Goal: Information Seeking & Learning: Learn about a topic

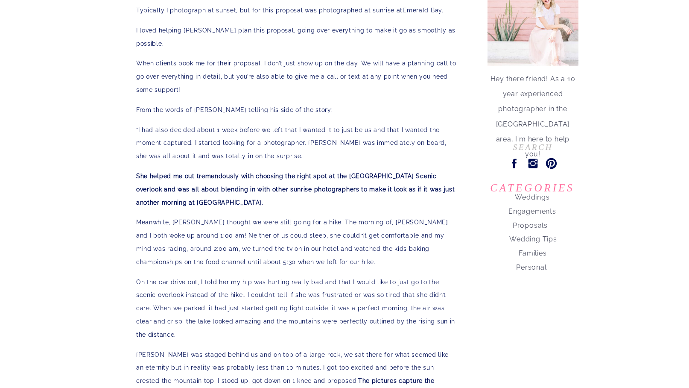
scroll to position [181, 0]
drag, startPoint x: 346, startPoint y: 150, endPoint x: 433, endPoint y: 148, distance: 87.2
click at [433, 172] on strong "She helped me out tremendously with choosing the right spot at the [GEOGRAPHIC_…" at bounding box center [295, 188] width 319 height 33
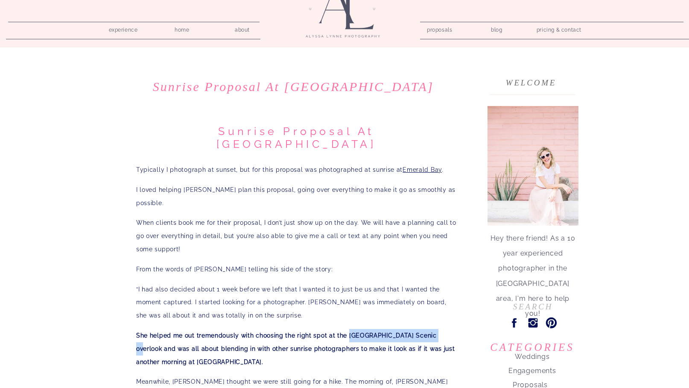
scroll to position [0, 0]
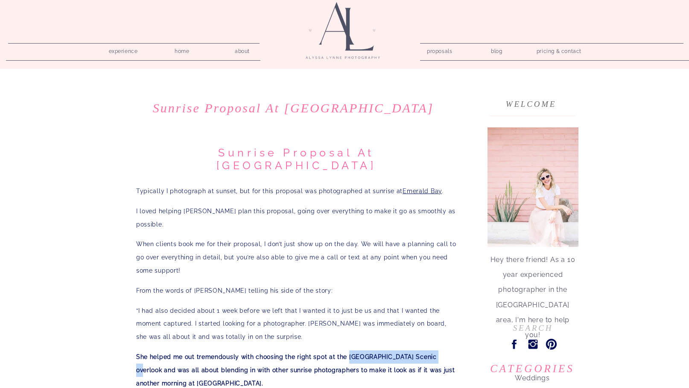
copy strong "Emerald Bay Scenic overlook"
click at [381, 350] on p "She helped me out tremendously with choosing the right spot at the [GEOGRAPHIC_…" at bounding box center [296, 369] width 320 height 39
drag, startPoint x: 437, startPoint y: 331, endPoint x: 346, endPoint y: 333, distance: 90.6
click at [346, 353] on strong "She helped me out tremendously with choosing the right spot at the Emerald Bay …" at bounding box center [295, 369] width 319 height 33
copy strong "Emerald Bay Scenic overlook"
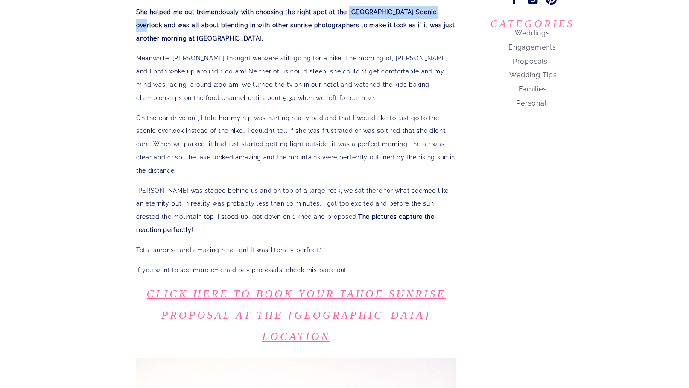
scroll to position [344, 0]
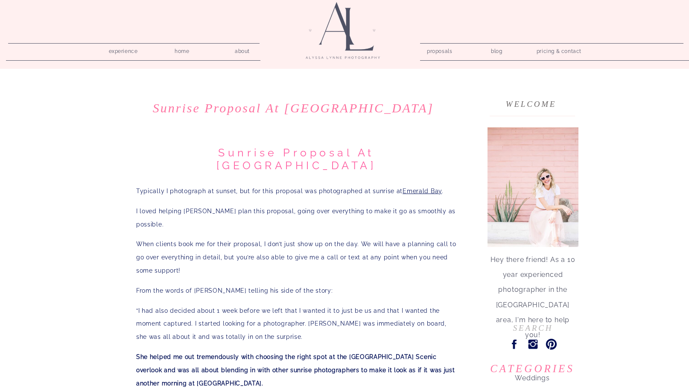
click at [438, 52] on nav "proposals" at bounding box center [439, 50] width 24 height 8
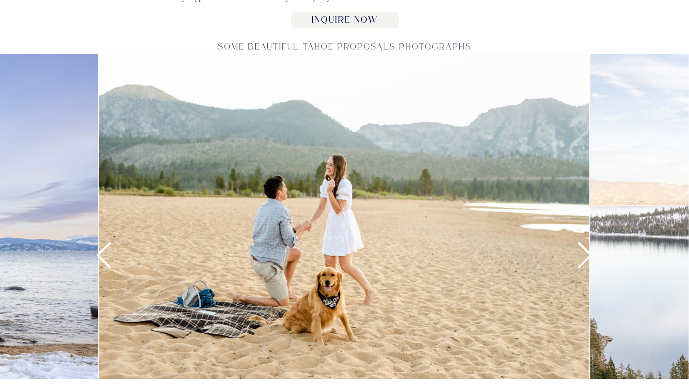
scroll to position [1128, 0]
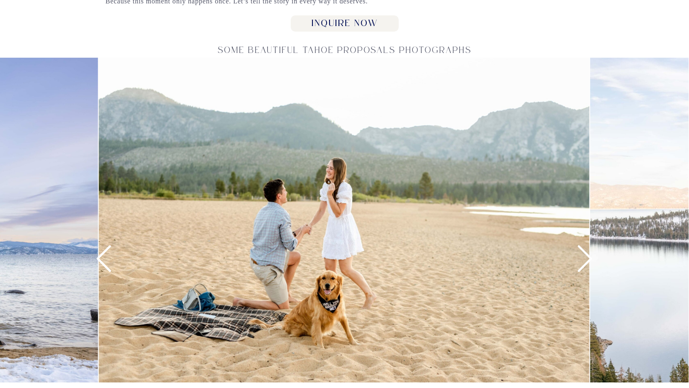
click at [586, 261] on icon at bounding box center [585, 259] width 32 height 32
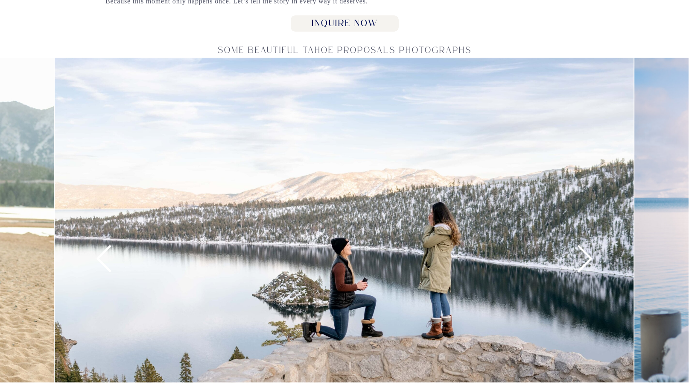
click at [586, 261] on icon at bounding box center [585, 259] width 32 height 32
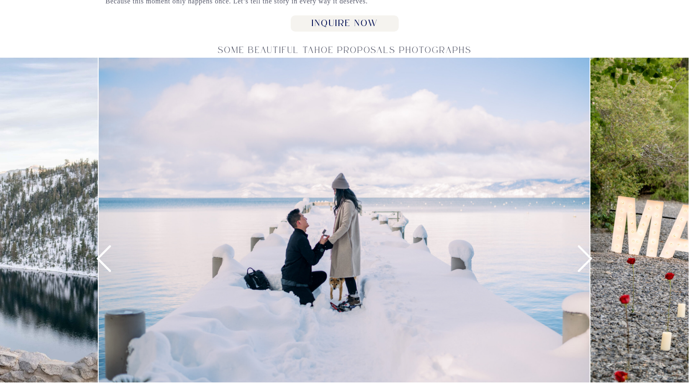
click at [106, 263] on icon at bounding box center [104, 259] width 32 height 32
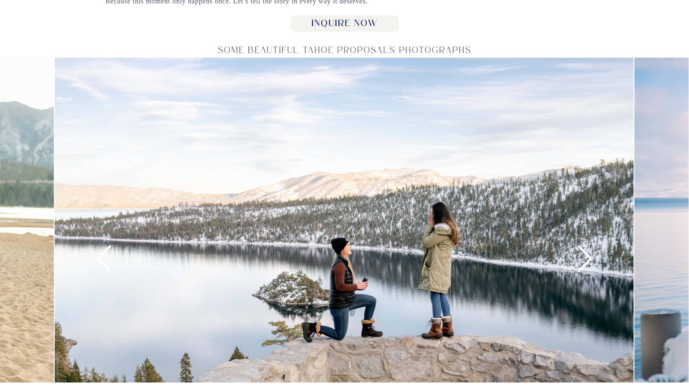
click at [586, 262] on icon at bounding box center [585, 259] width 32 height 32
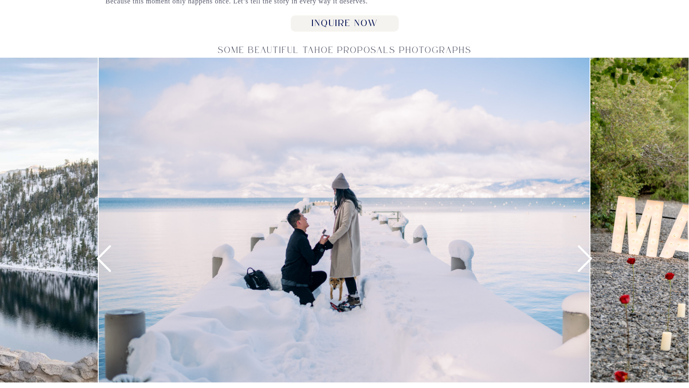
click at [583, 261] on icon at bounding box center [585, 259] width 32 height 32
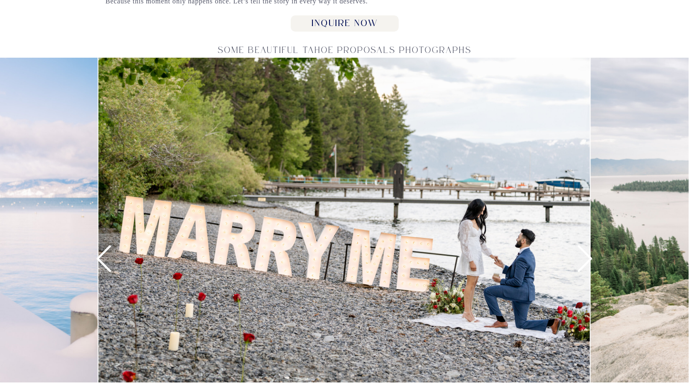
click at [583, 261] on icon at bounding box center [585, 259] width 32 height 32
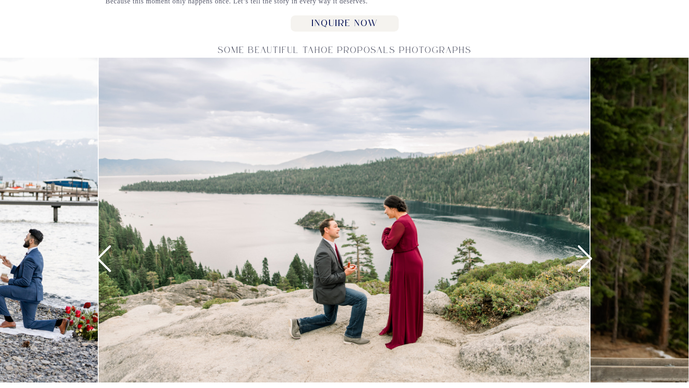
click at [390, 268] on img at bounding box center [345, 222] width 492 height 328
click at [580, 262] on icon at bounding box center [585, 259] width 32 height 32
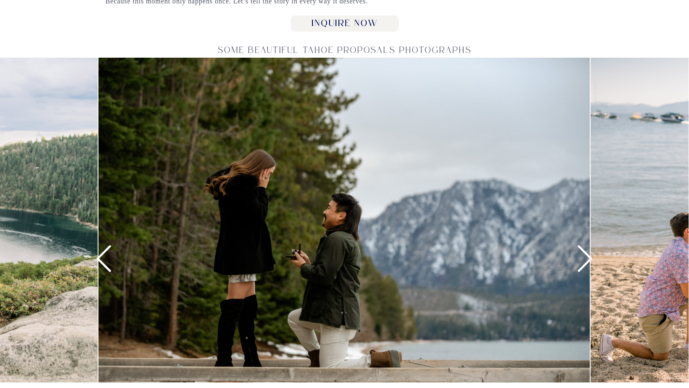
click at [580, 262] on icon at bounding box center [585, 259] width 32 height 32
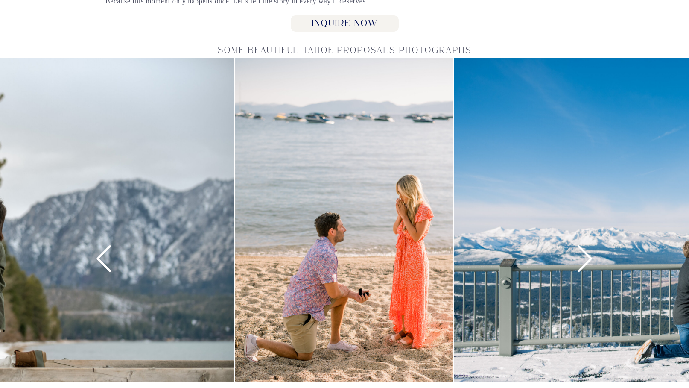
click at [580, 262] on icon at bounding box center [585, 259] width 32 height 32
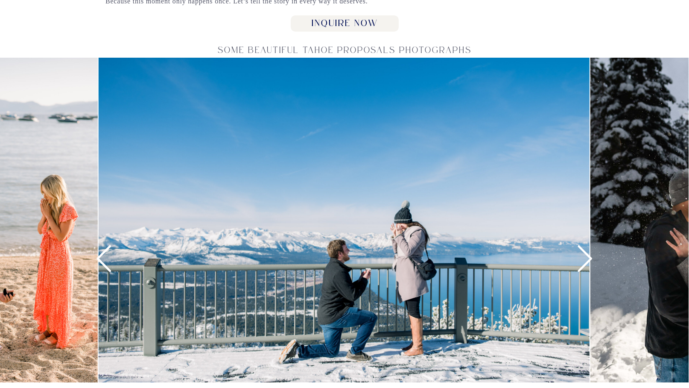
click at [580, 262] on icon at bounding box center [585, 259] width 32 height 32
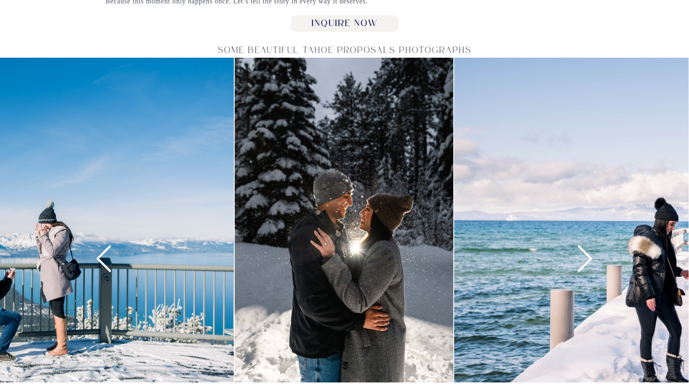
click at [580, 262] on icon at bounding box center [585, 259] width 32 height 32
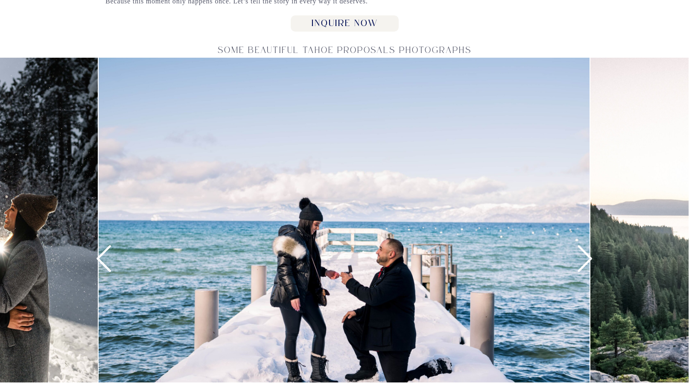
click at [580, 262] on icon at bounding box center [585, 259] width 32 height 32
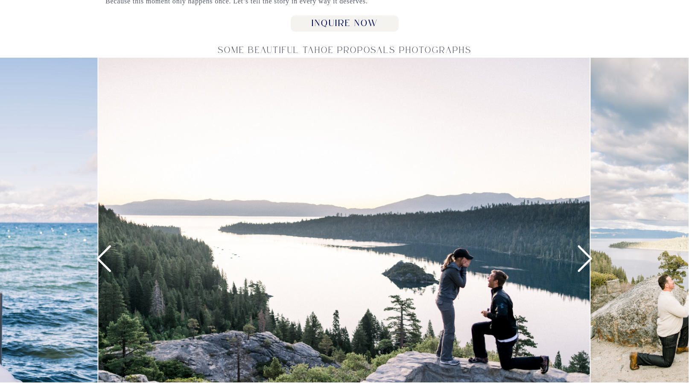
click at [580, 262] on icon at bounding box center [585, 259] width 32 height 32
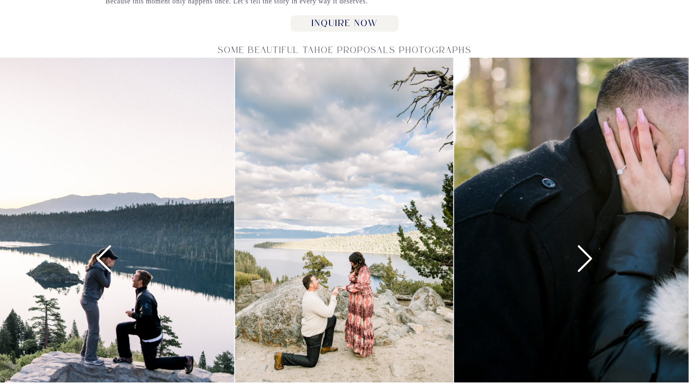
click at [580, 262] on icon at bounding box center [585, 259] width 32 height 32
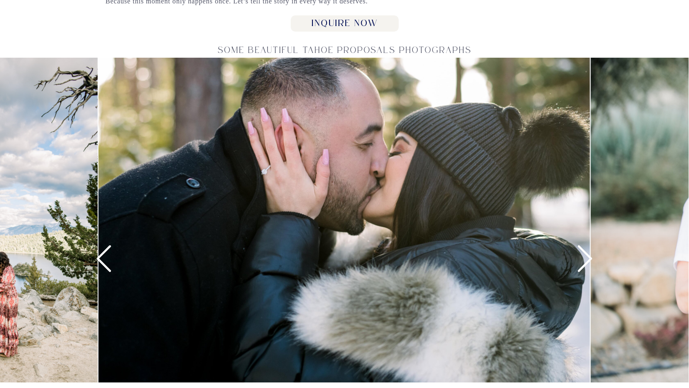
click at [580, 262] on icon at bounding box center [585, 259] width 32 height 32
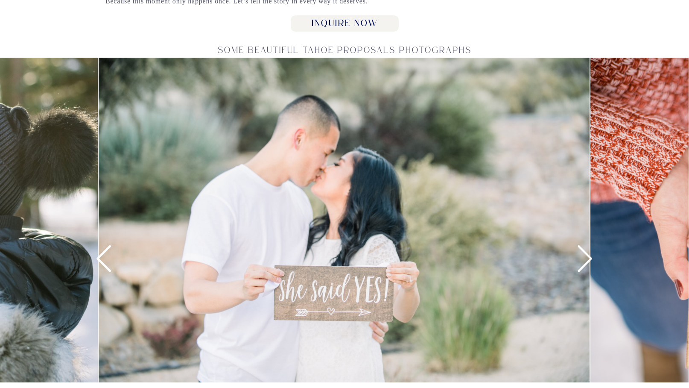
click at [580, 262] on icon at bounding box center [585, 259] width 32 height 32
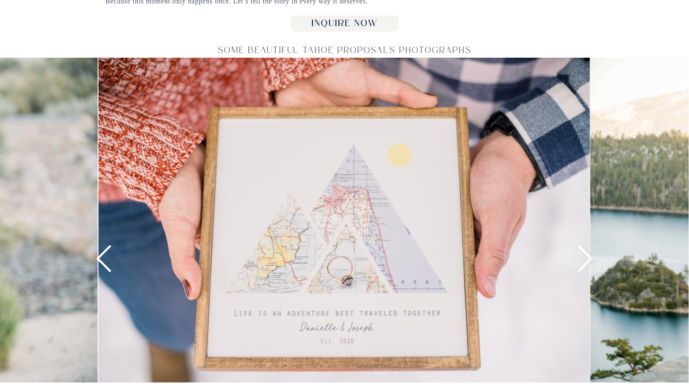
click at [580, 262] on icon at bounding box center [585, 259] width 32 height 32
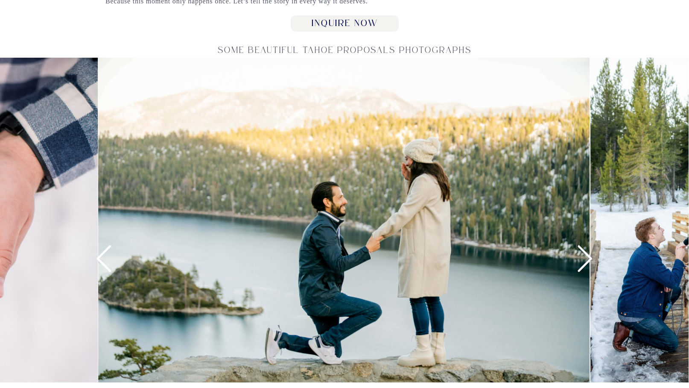
click at [580, 262] on icon at bounding box center [585, 259] width 32 height 32
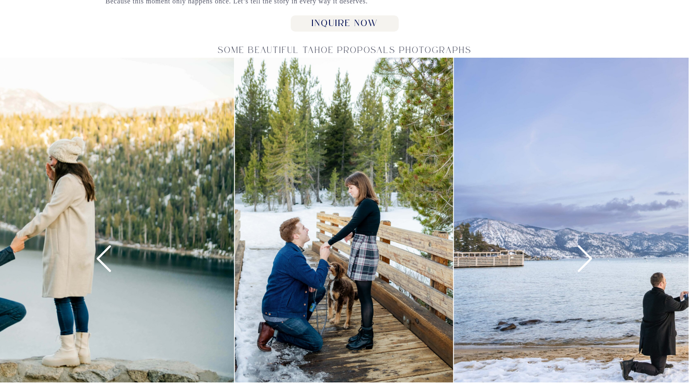
click at [580, 262] on icon at bounding box center [585, 259] width 32 height 32
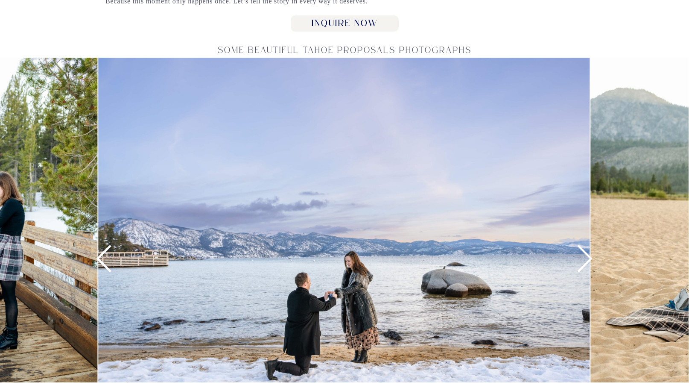
click at [580, 262] on icon at bounding box center [585, 259] width 32 height 32
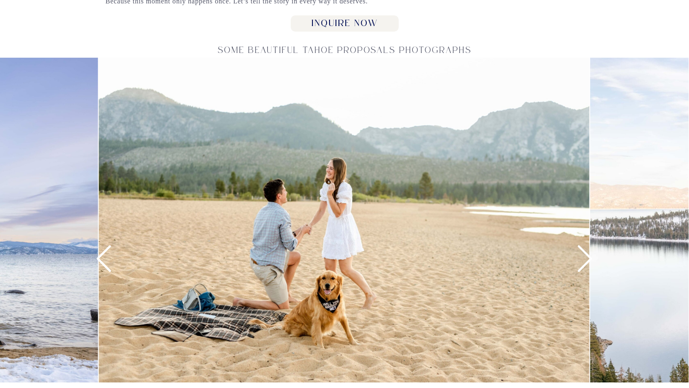
click at [580, 262] on icon at bounding box center [585, 259] width 32 height 32
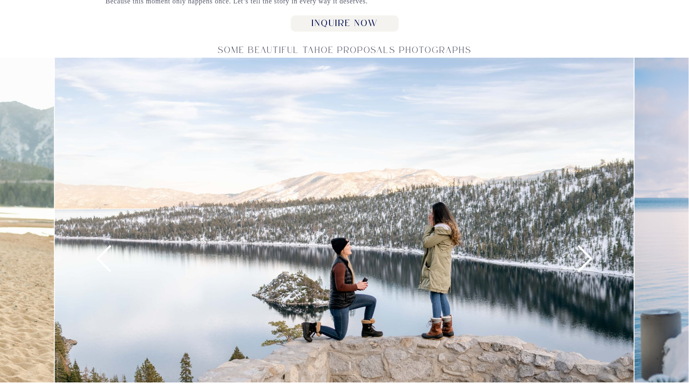
click at [580, 262] on icon at bounding box center [585, 259] width 32 height 32
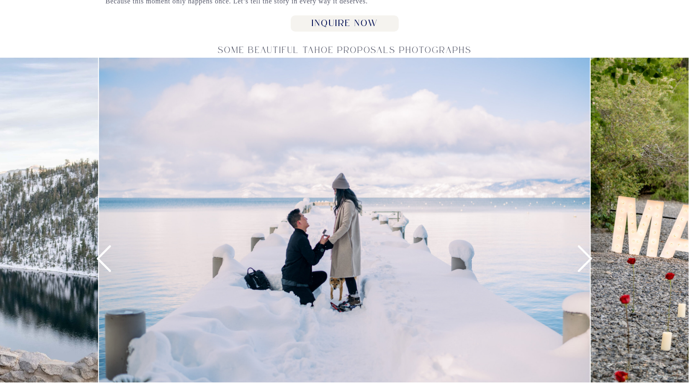
click at [580, 262] on icon at bounding box center [585, 259] width 32 height 32
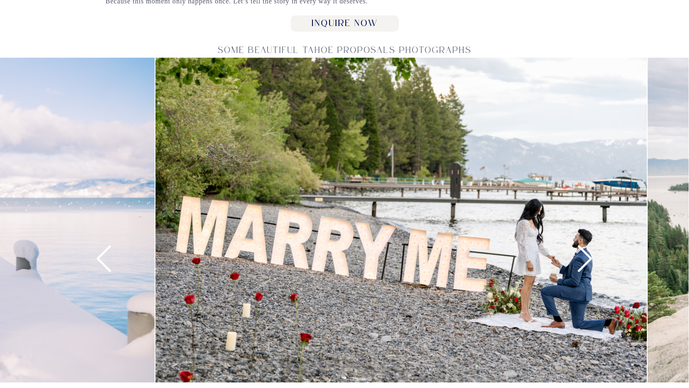
click at [580, 262] on icon at bounding box center [585, 259] width 32 height 32
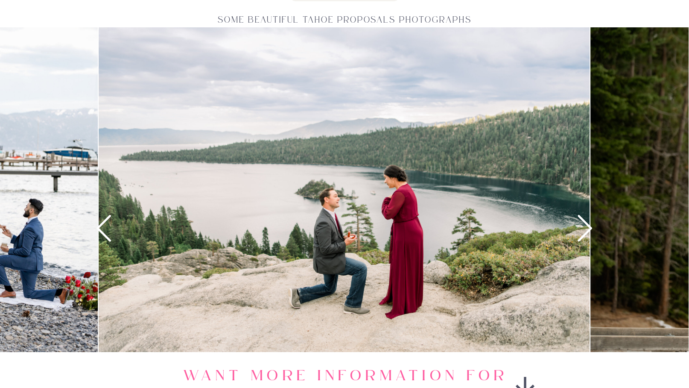
scroll to position [1143, 0]
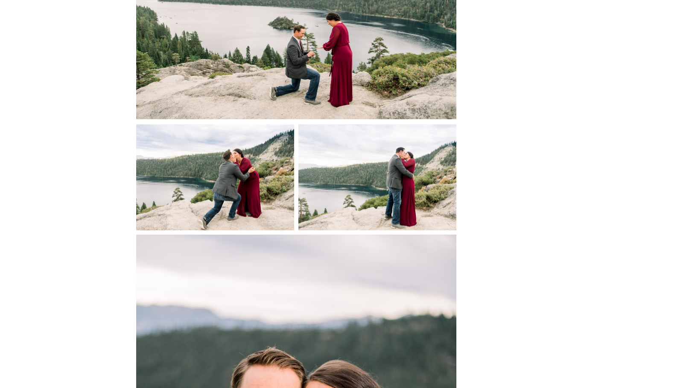
scroll to position [1478, 0]
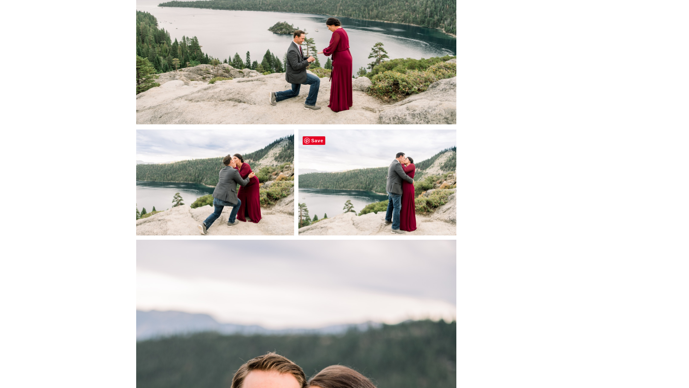
click at [401, 209] on img at bounding box center [378, 182] width 158 height 107
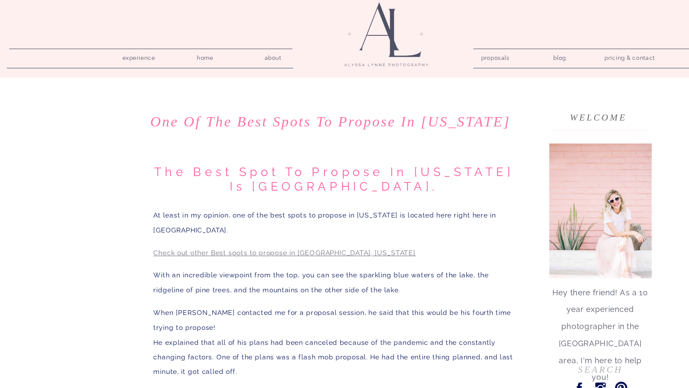
click at [208, 221] on link "Check out other Best spots to propose in [GEOGRAPHIC_DATA], [US_STATE]" at bounding box center [252, 224] width 233 height 7
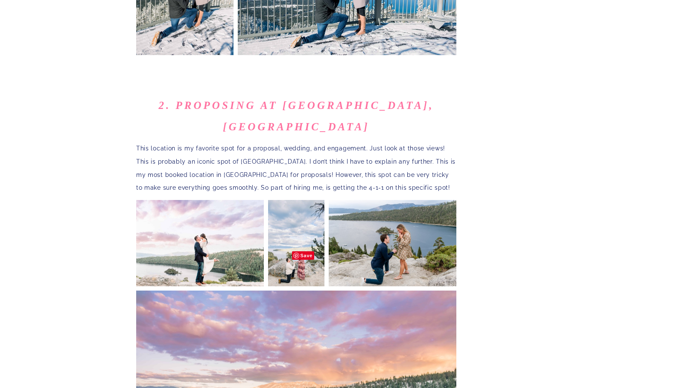
scroll to position [674, 0]
